Goal: Task Accomplishment & Management: Manage account settings

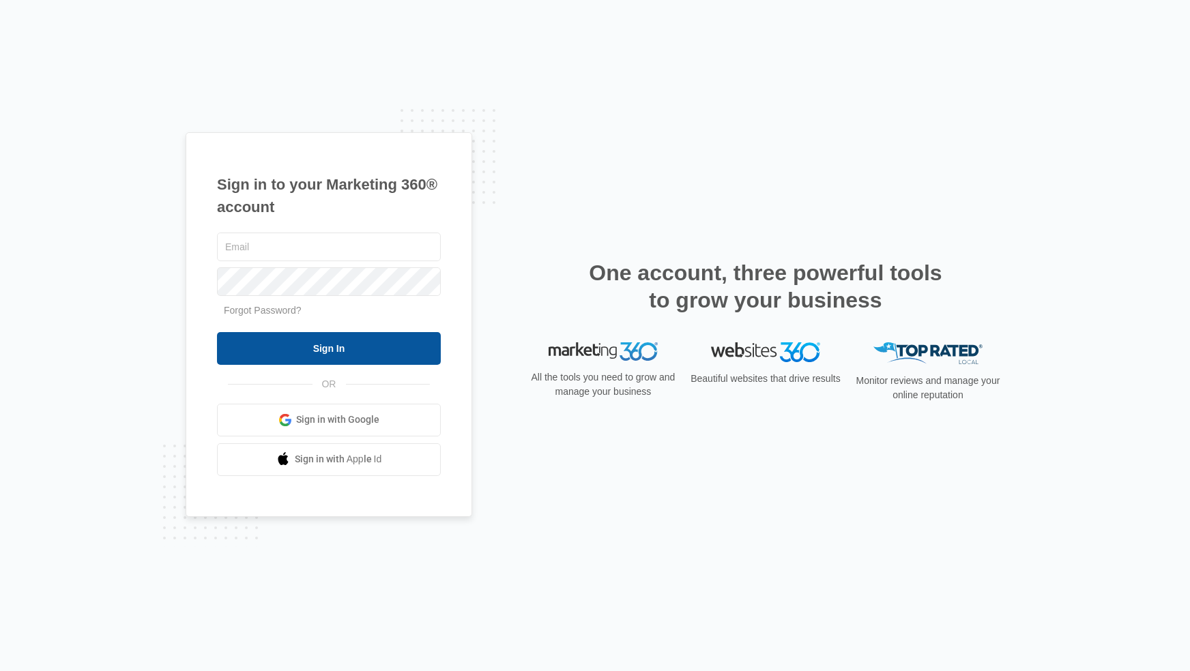
type input "jmitza@bbmsinc.com"
click at [325, 357] on input "Sign In" at bounding box center [329, 348] width 224 height 33
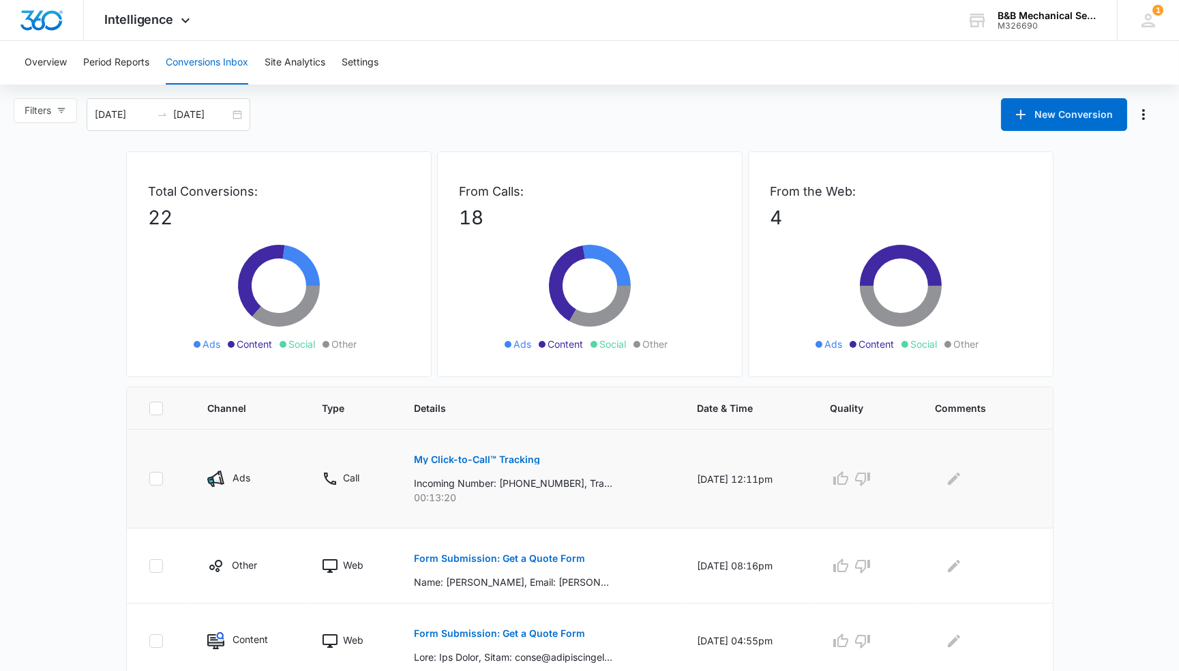
click at [499, 461] on p "My Click-to-Call™ Tracking" at bounding box center [477, 460] width 126 height 10
click at [965, 480] on button "Edit Comments" at bounding box center [954, 479] width 22 height 22
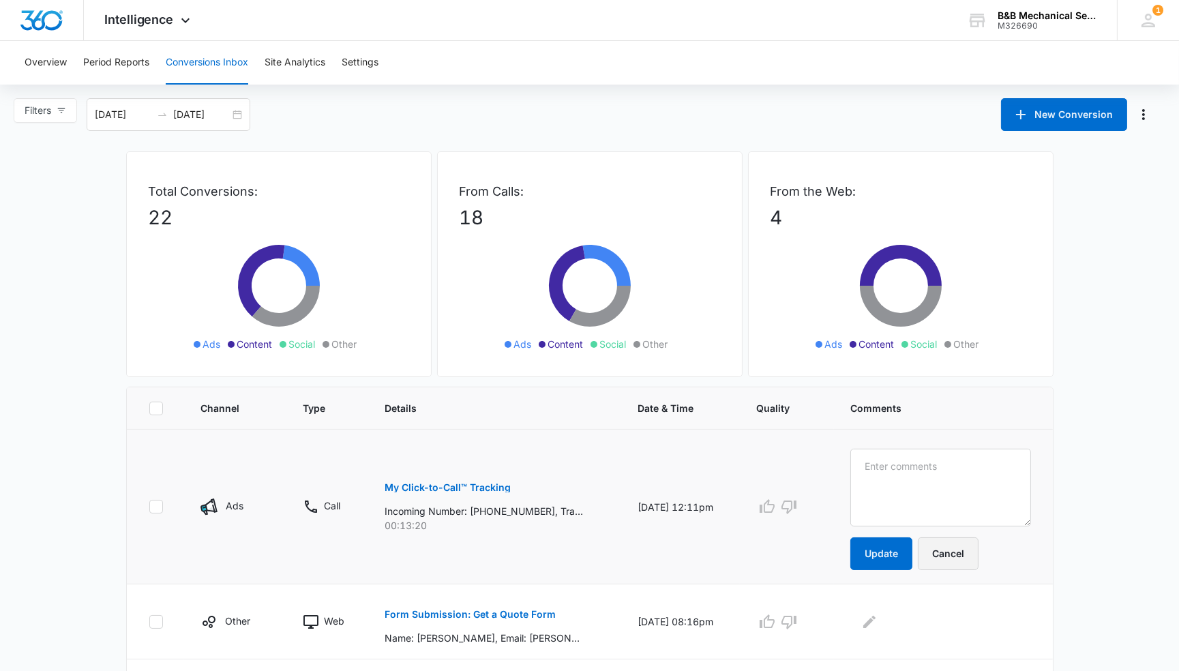
click at [977, 565] on button "Cancel" at bounding box center [948, 554] width 61 height 33
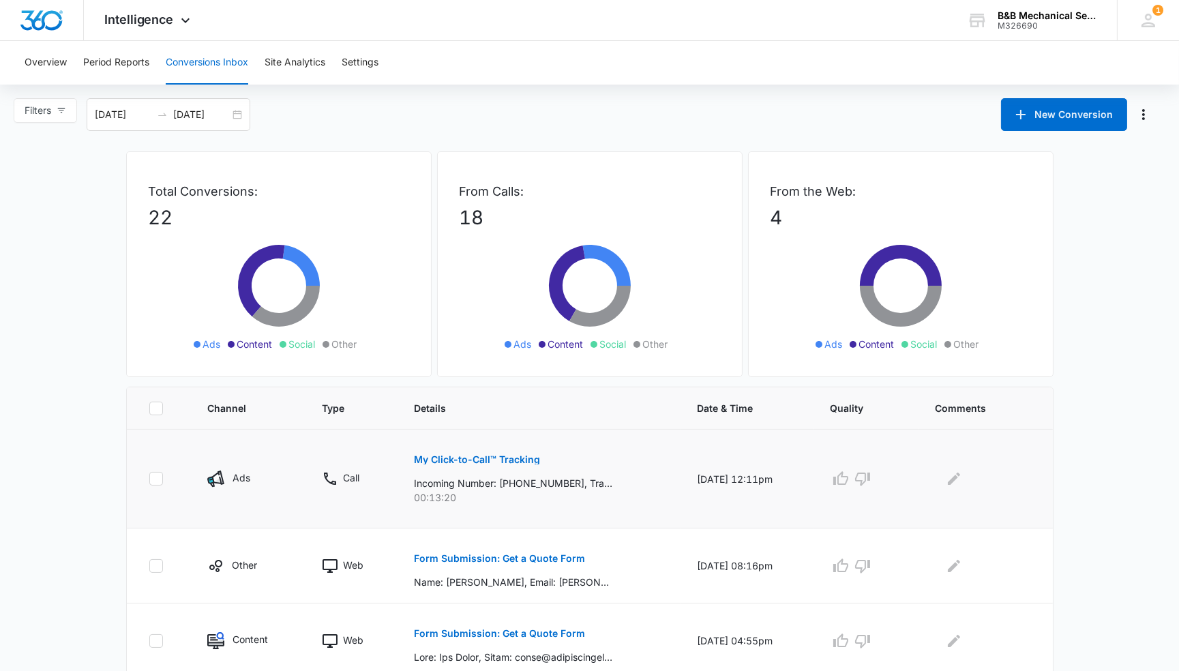
click at [159, 480] on icon at bounding box center [156, 479] width 12 height 12
click at [149, 480] on input "checkbox" at bounding box center [149, 479] width 1 height 1
checkbox input "true"
click at [463, 455] on p "My Click-to-Call™ Tracking" at bounding box center [477, 460] width 126 height 10
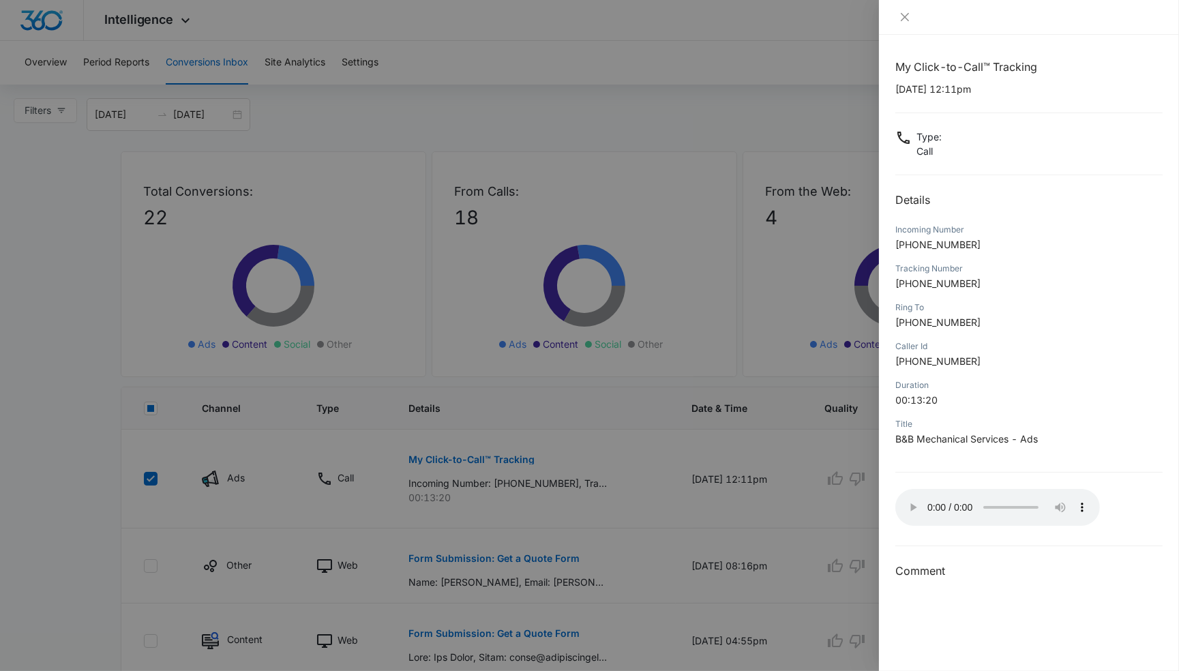
click at [1048, 156] on div "Type : Call" at bounding box center [1029, 144] width 267 height 29
